Goal: Task Accomplishment & Management: Manage account settings

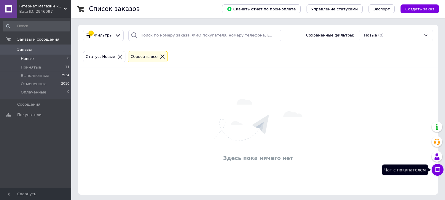
click at [439, 168] on icon at bounding box center [438, 170] width 6 height 6
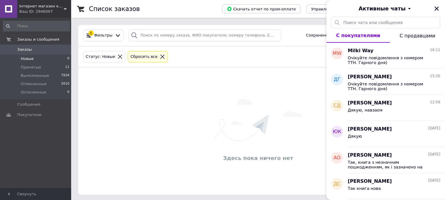
click at [435, 9] on icon "Закрыть" at bounding box center [436, 8] width 5 height 5
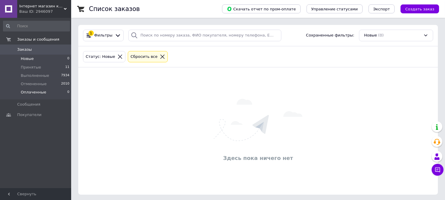
click at [25, 91] on span "Оплаченные" at bounding box center [34, 92] width 26 height 5
click at [24, 59] on span "Новые" at bounding box center [27, 58] width 13 height 5
click at [436, 168] on icon at bounding box center [438, 170] width 6 height 6
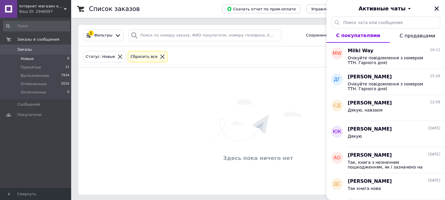
click at [436, 7] on icon "Закрыть" at bounding box center [436, 8] width 5 height 5
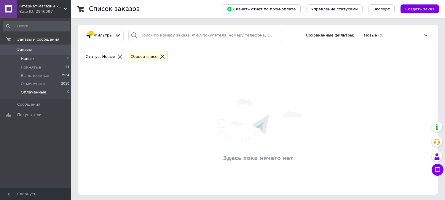
click at [27, 93] on span "Оплаченные" at bounding box center [34, 92] width 26 height 5
click at [28, 59] on span "Новые" at bounding box center [27, 58] width 13 height 5
